Goal: Task Accomplishment & Management: Use online tool/utility

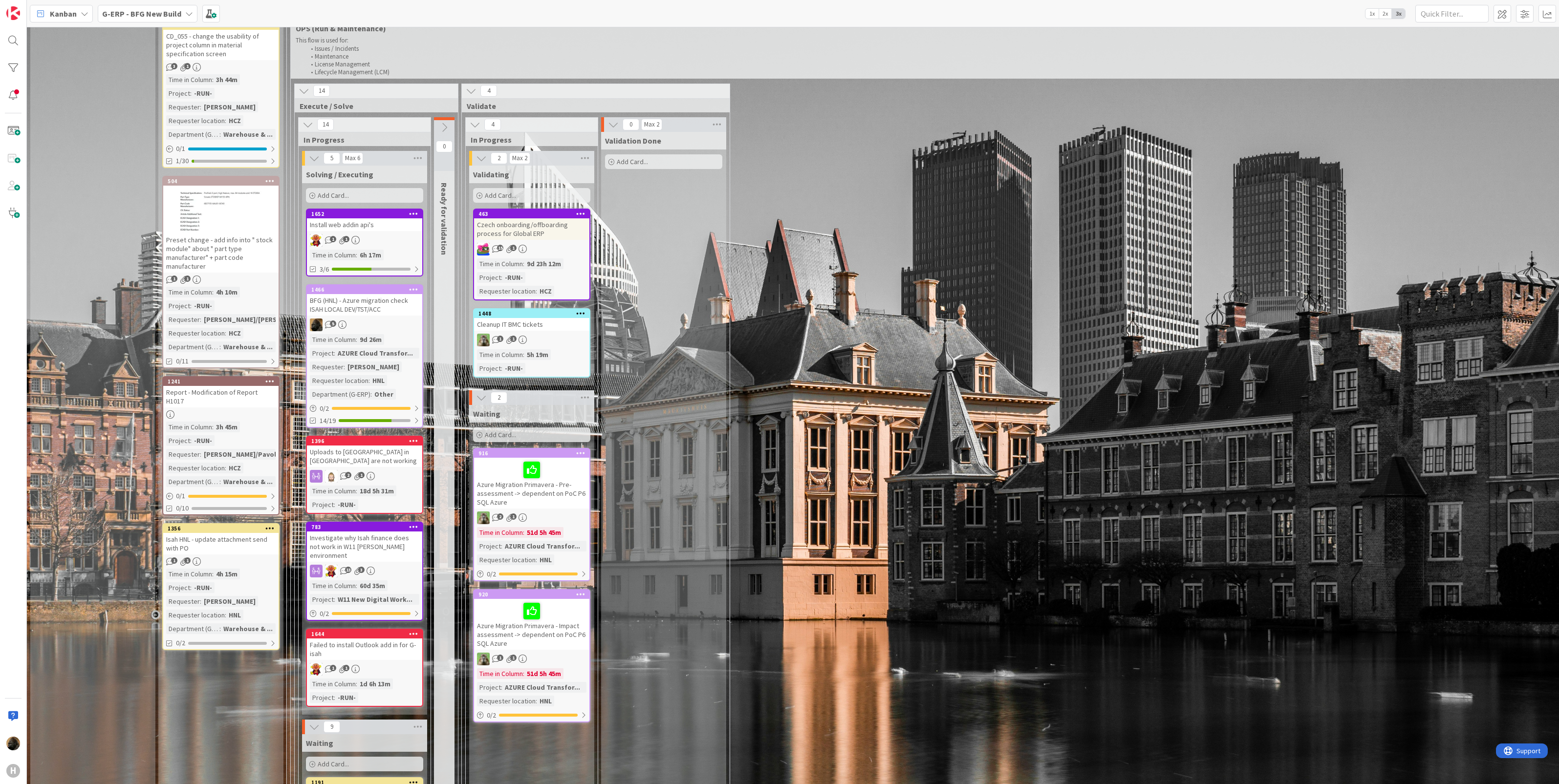
scroll to position [916, 0]
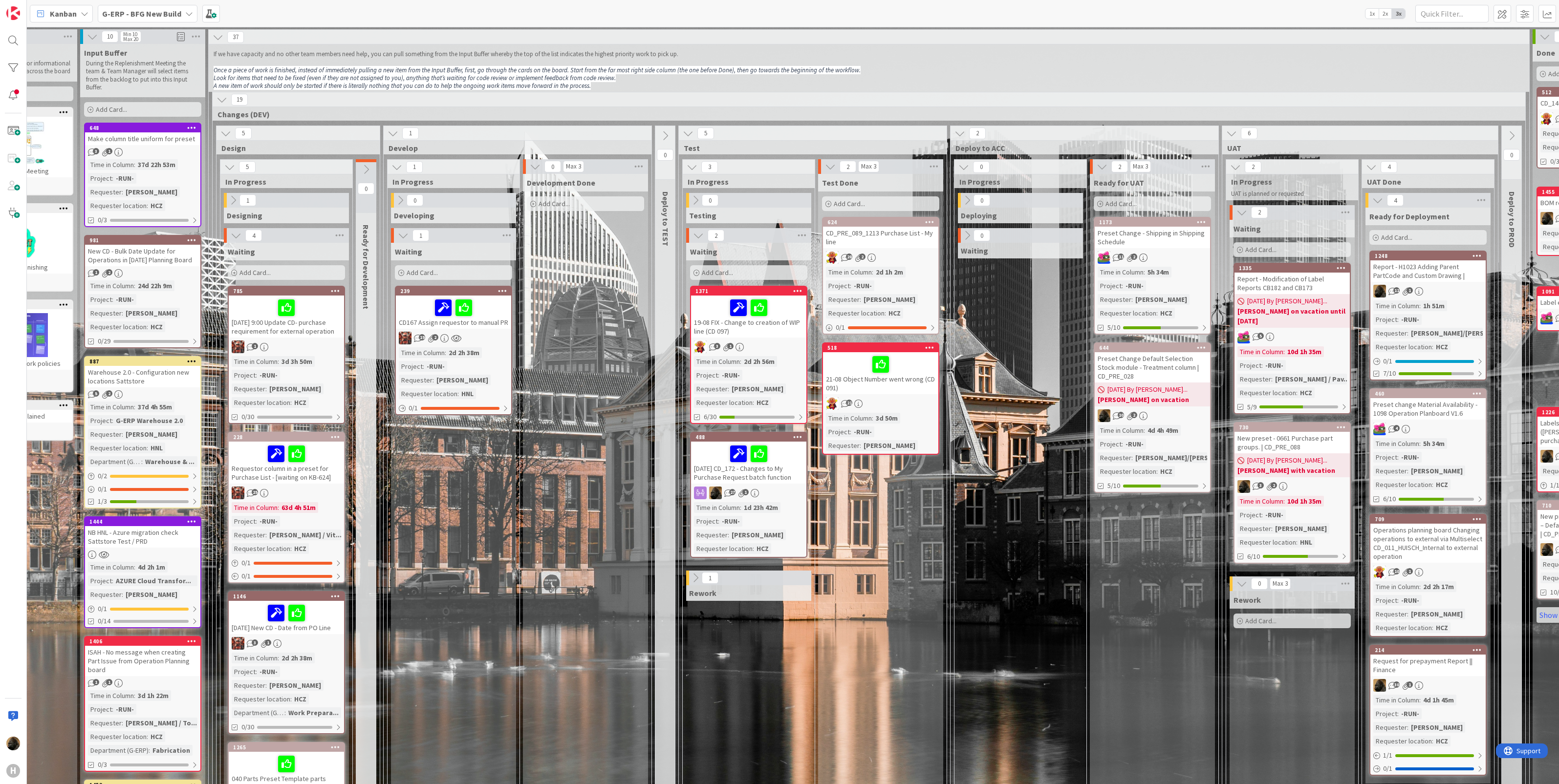
scroll to position [0, 365]
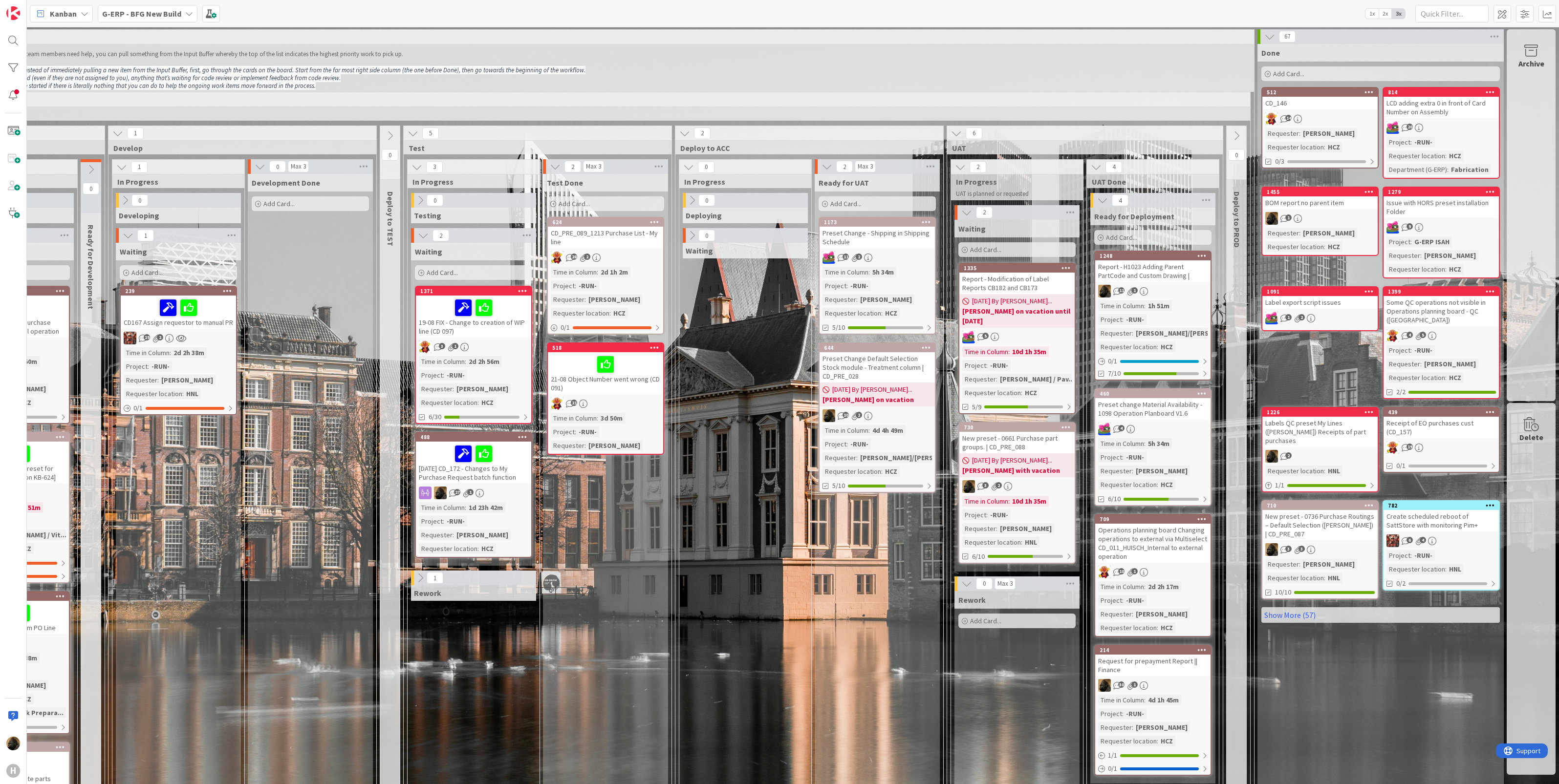
click at [777, 551] on div "0 Deploying 0 Waiting" at bounding box center [746, 544] width 128 height 704
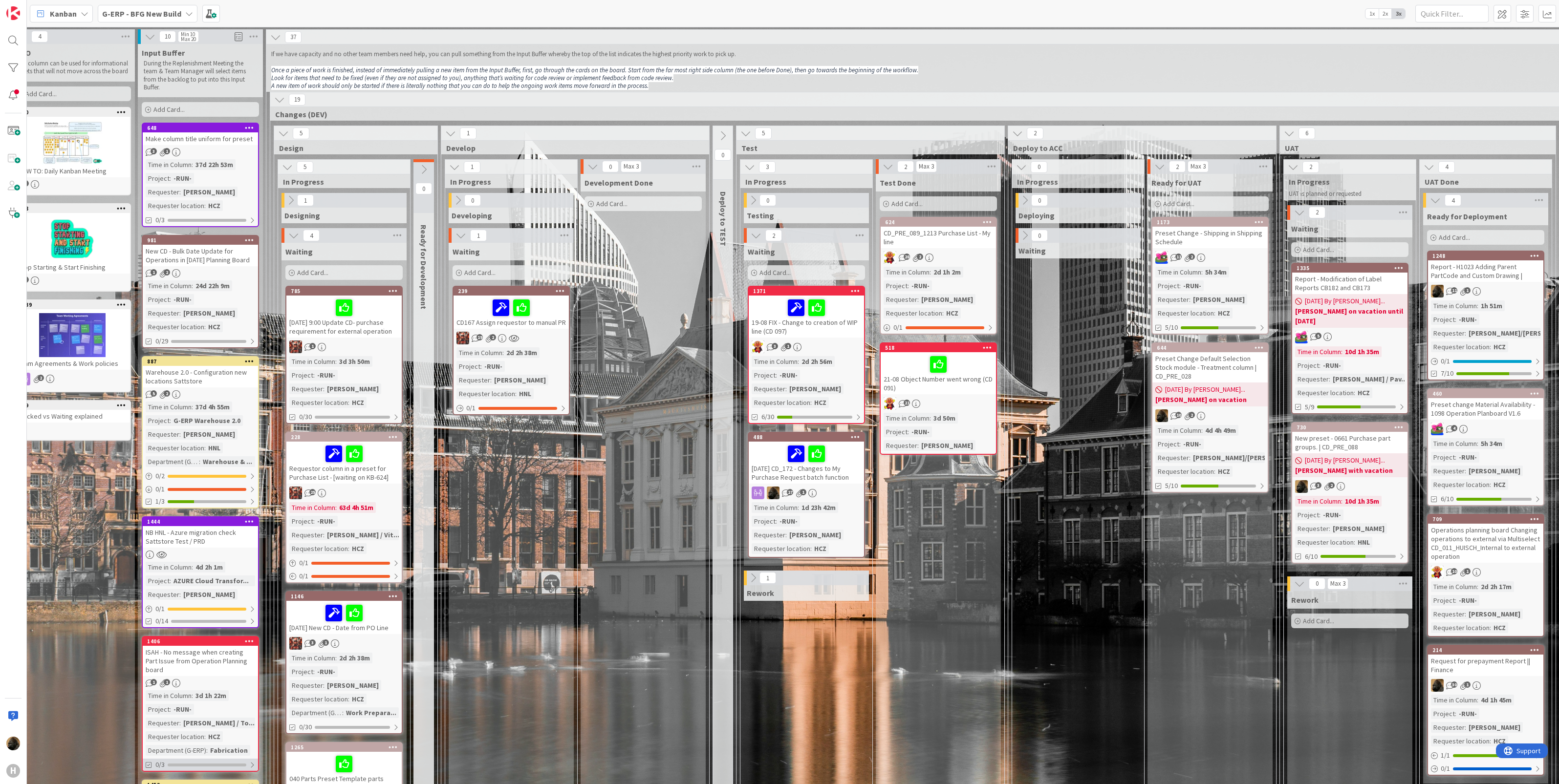
scroll to position [0, 19]
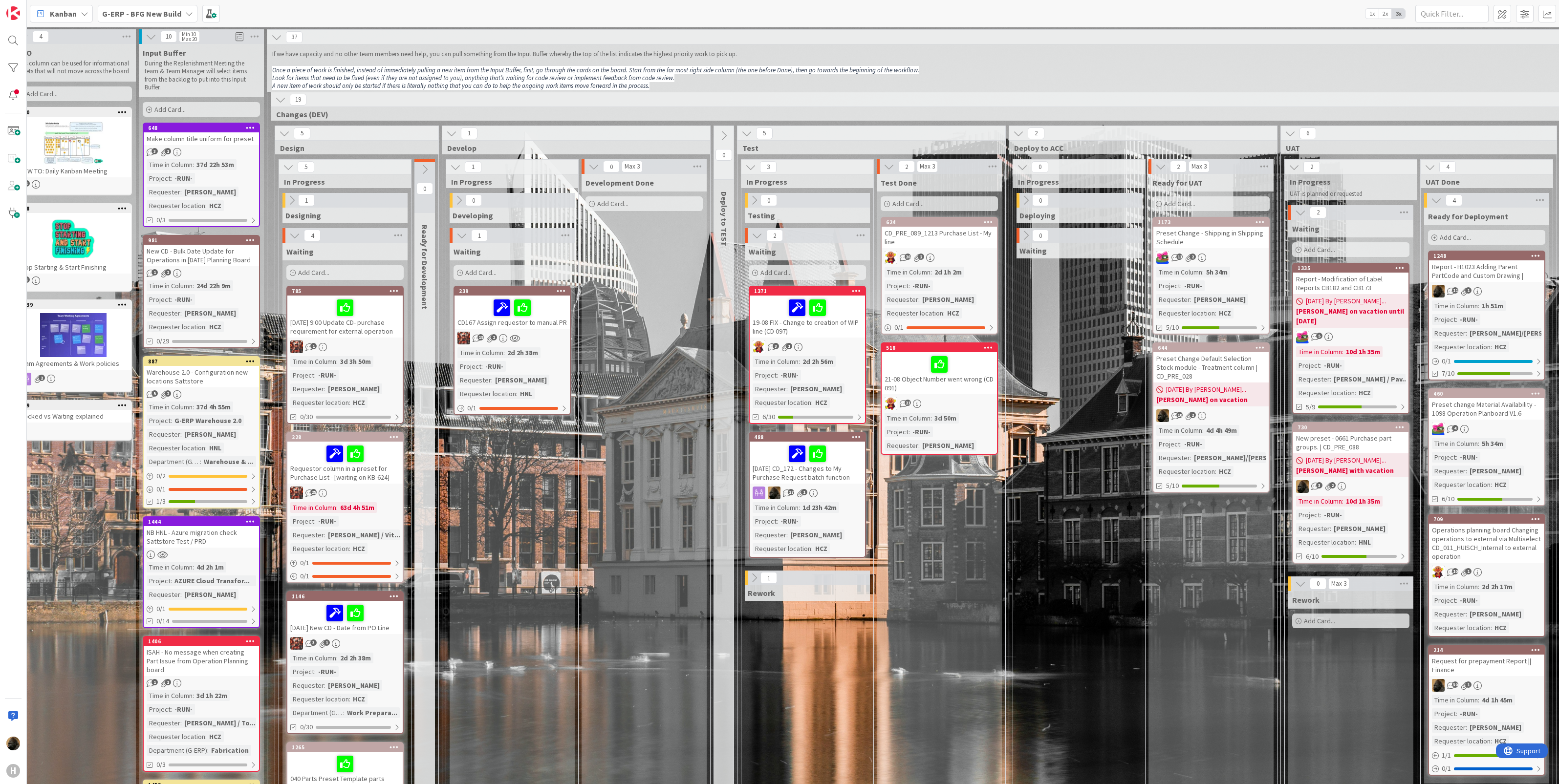
click at [594, 575] on div "Development Done Add Card..." at bounding box center [644, 535] width 125 height 723
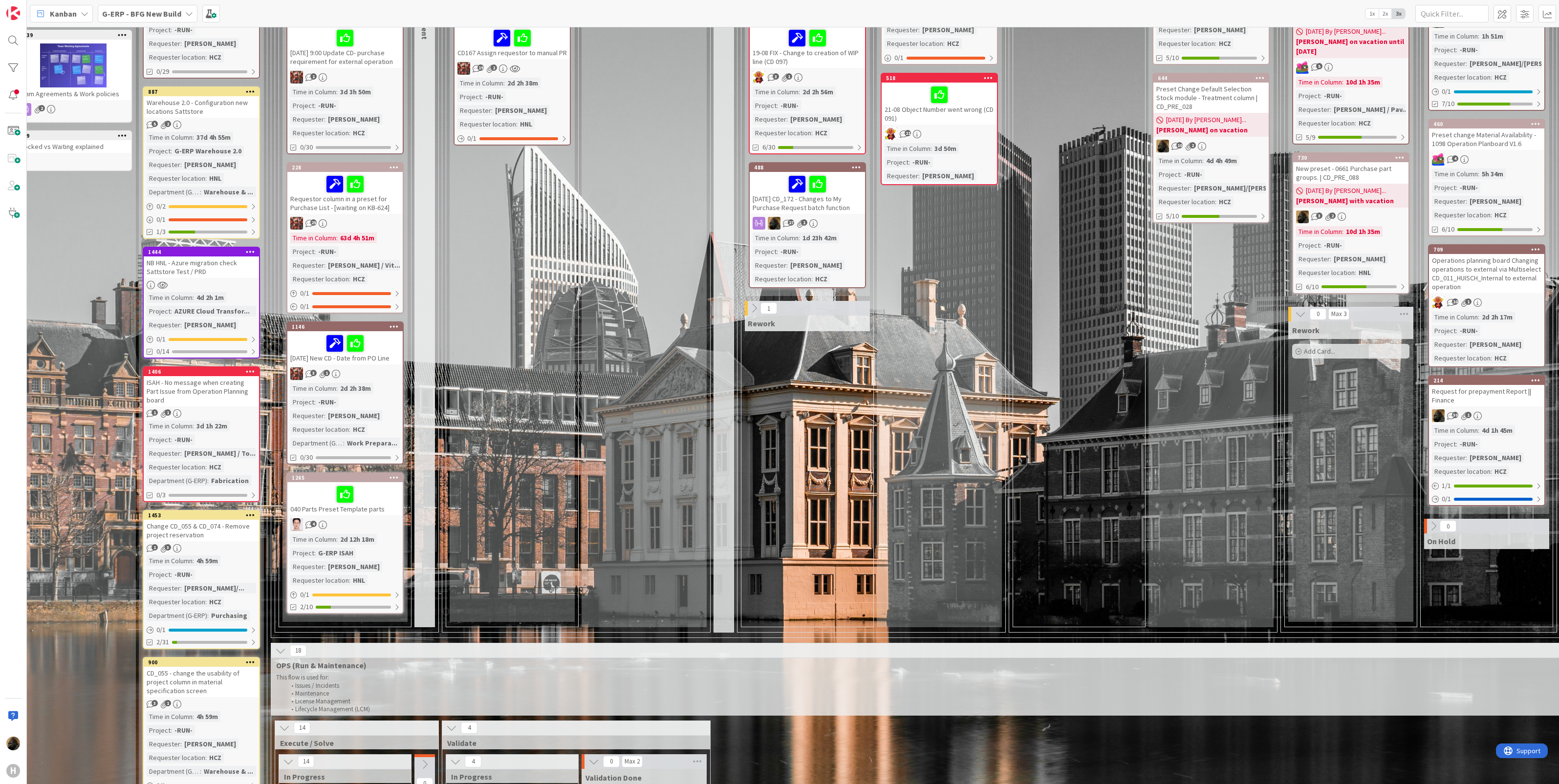
scroll to position [122, 19]
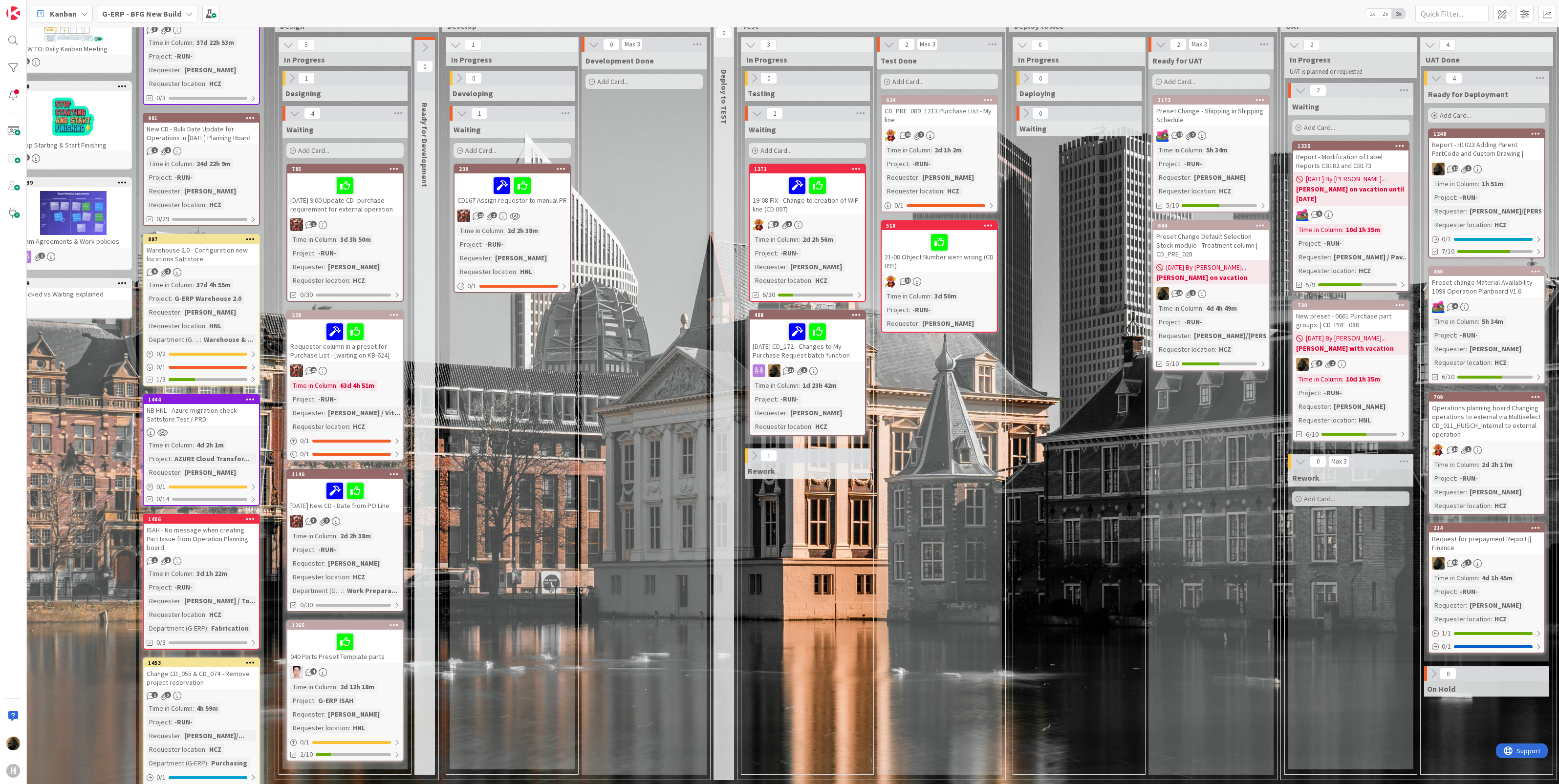
click at [770, 319] on div "488" at bounding box center [807, 315] width 116 height 9
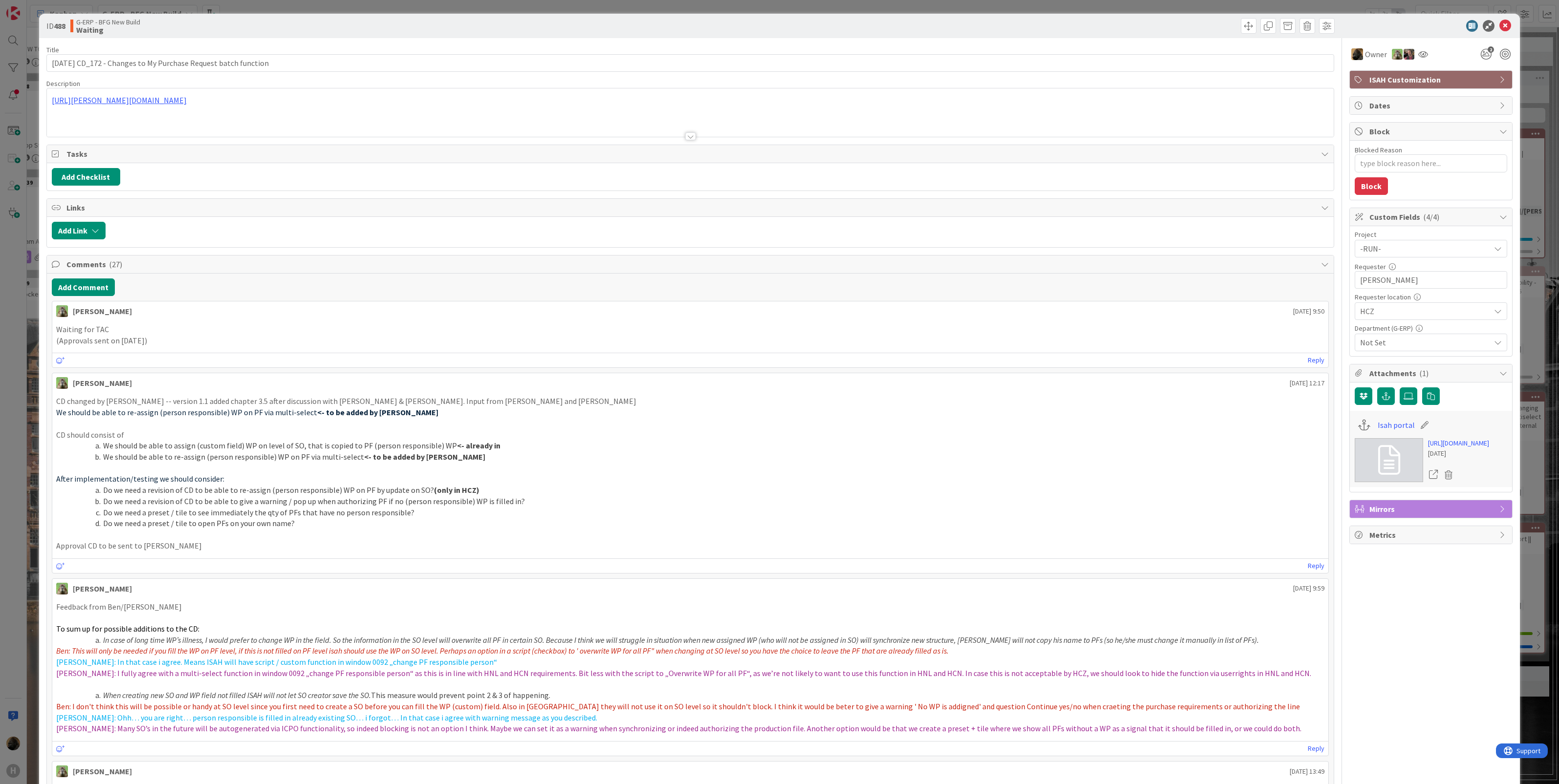
type textarea "x"
click at [22, 479] on div "ID 488 G-ERP - BFG New Build Waiting Title 65 / 128 01-09-2025 CD_172 - Changes…" at bounding box center [780, 392] width 1559 height 784
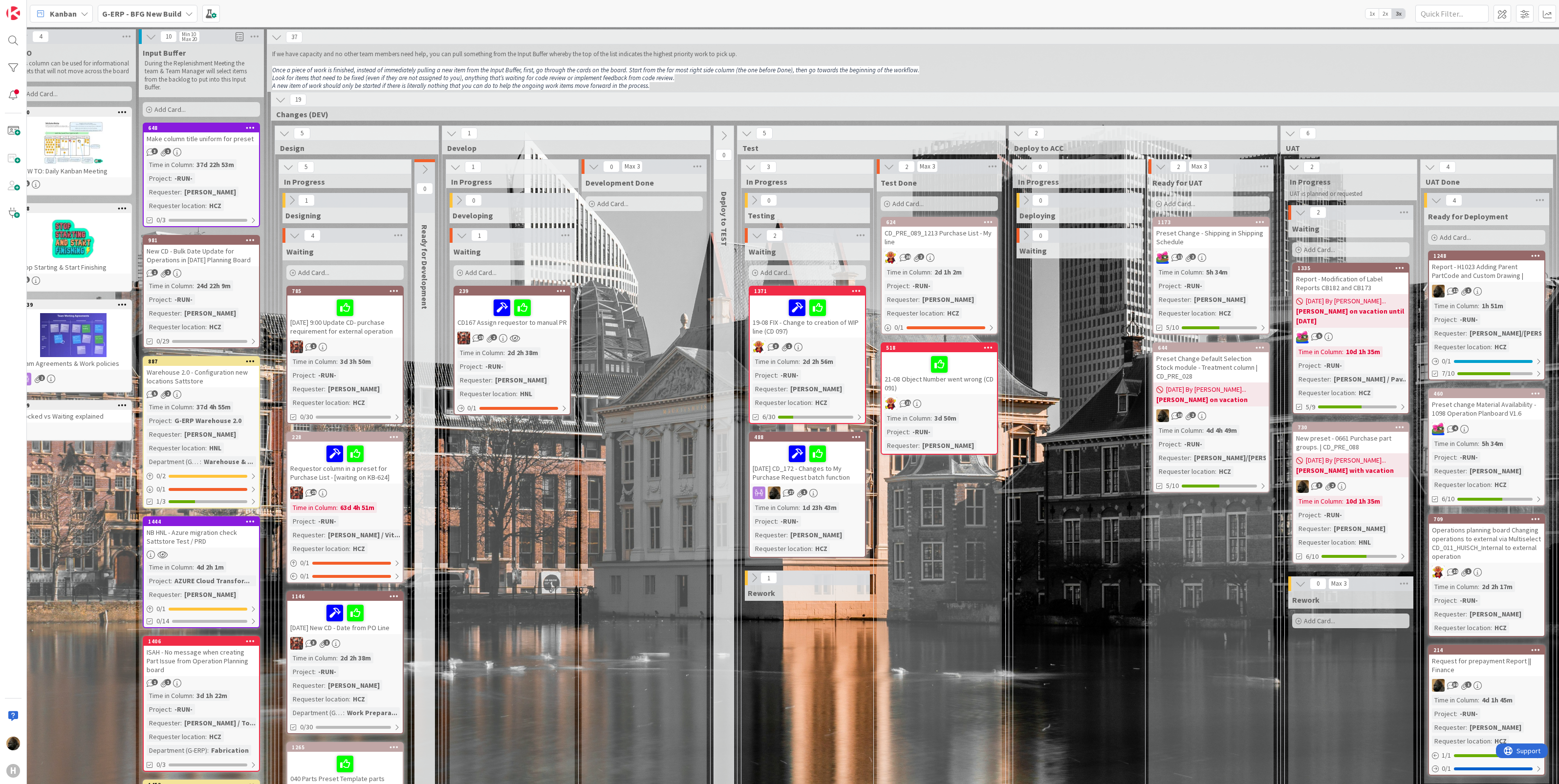
click at [725, 125] on div "19 Changes (DEV) 5 Design 5 In Progress 1 Designing 4 Waiting Add Card... 785 1…" at bounding box center [927, 500] width 1314 height 816
click at [722, 126] on div "0" at bounding box center [724, 152] width 19 height 54
click at [722, 132] on icon at bounding box center [724, 136] width 11 height 11
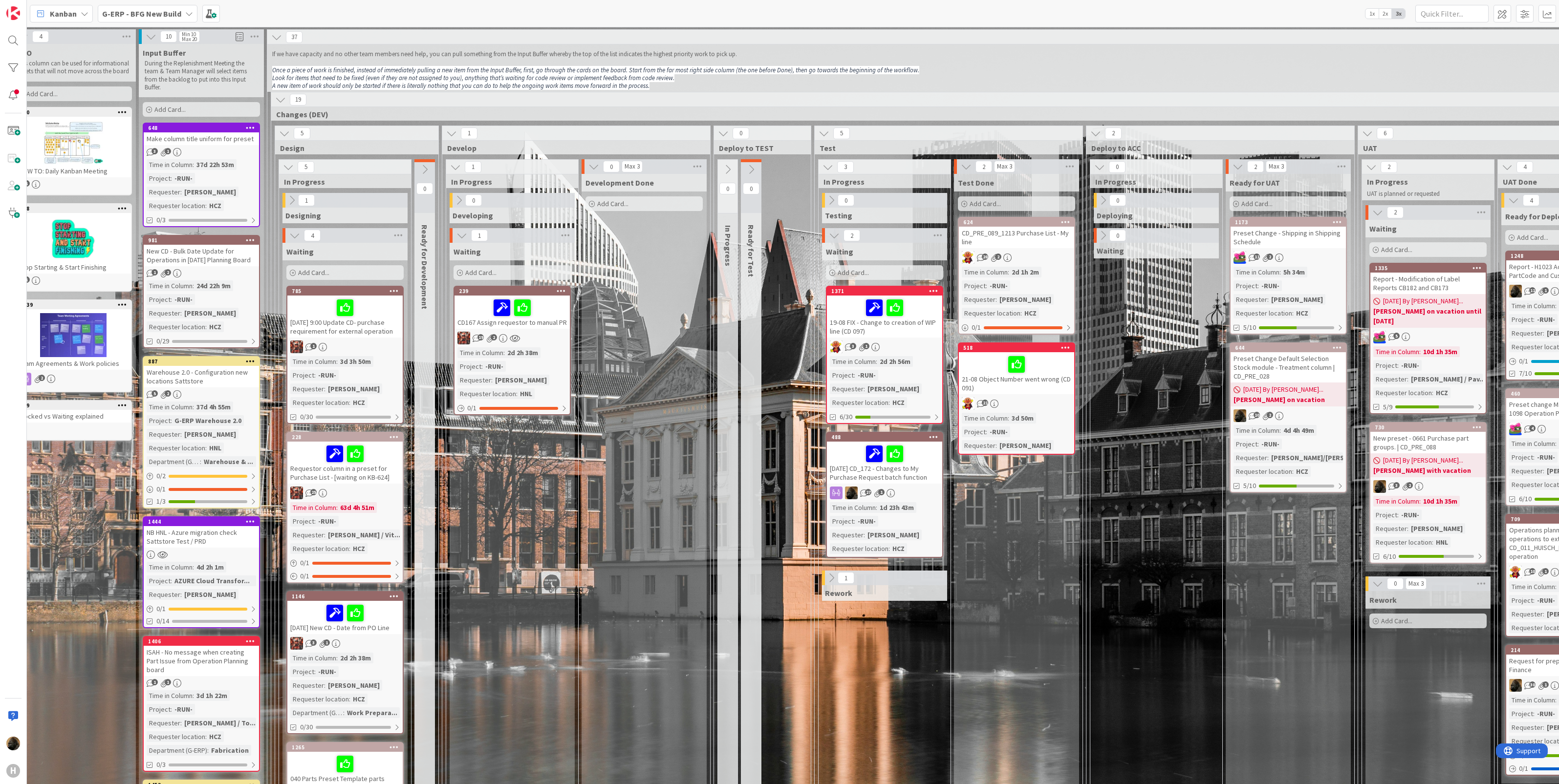
click at [722, 132] on icon at bounding box center [723, 134] width 11 height 11
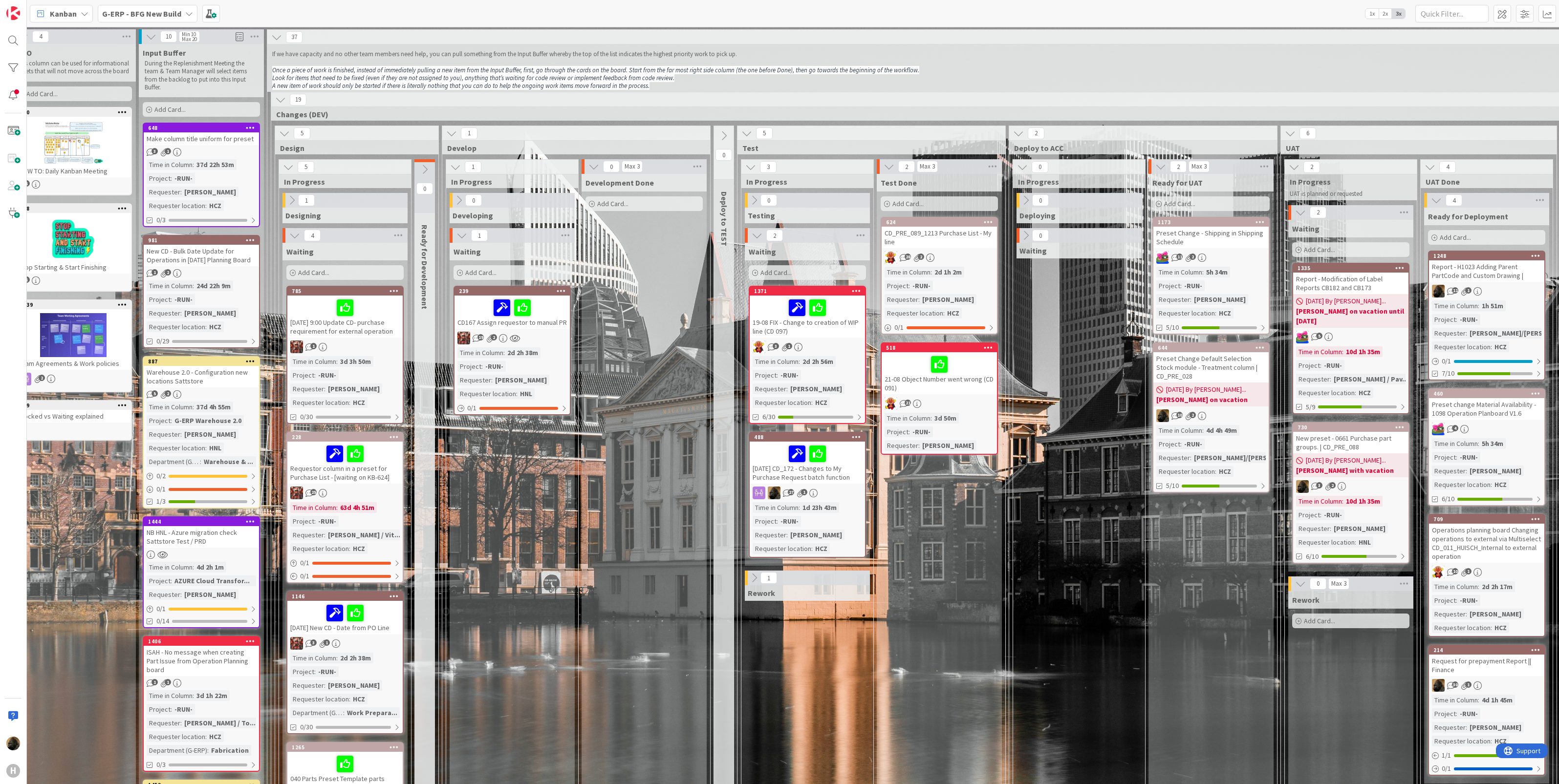
click at [638, 324] on div "Development Done Add Card..." at bounding box center [644, 535] width 125 height 723
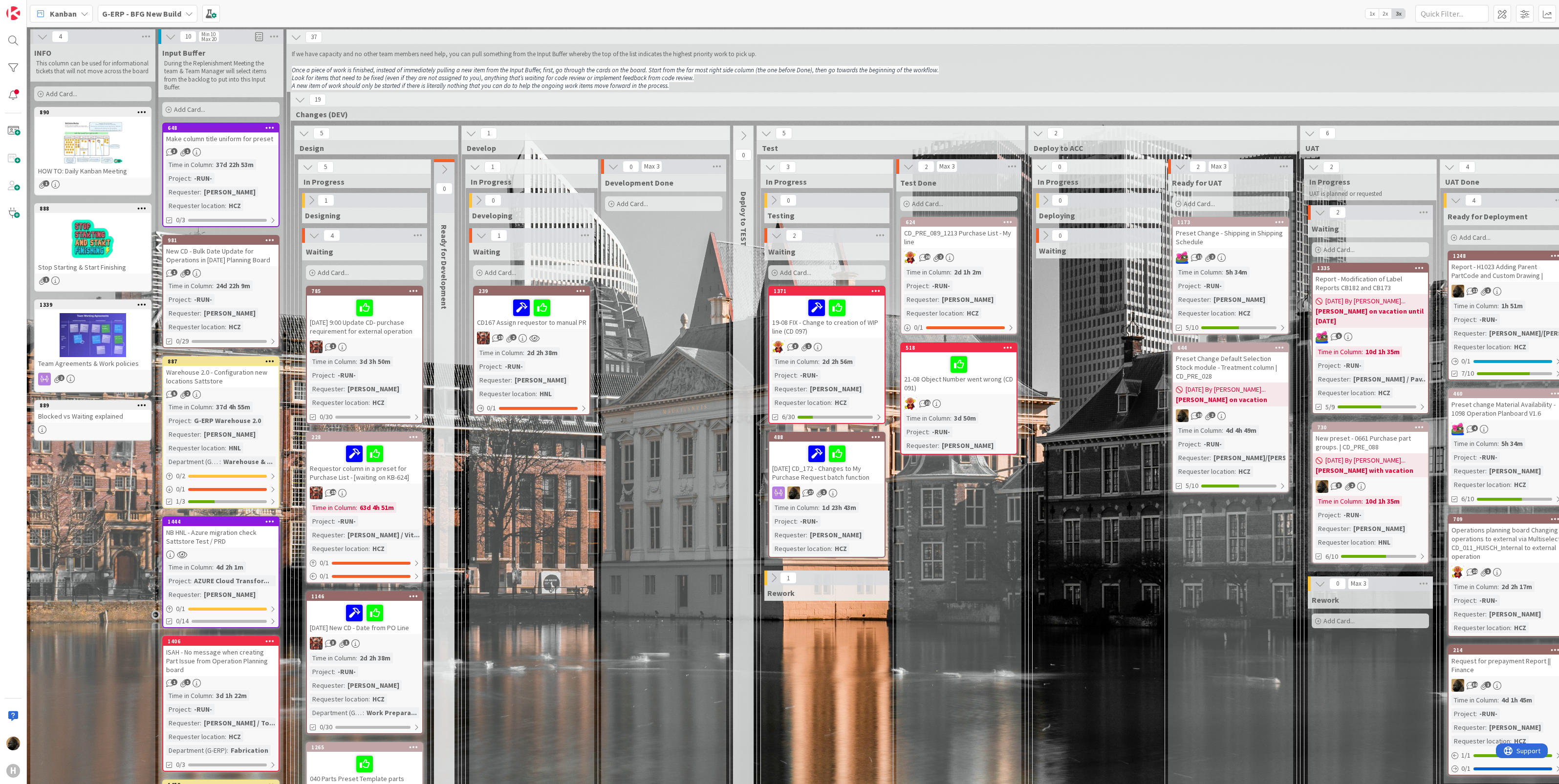
click at [619, 535] on div "Development Done Add Card..." at bounding box center [663, 535] width 125 height 723
